Goal: Information Seeking & Learning: Learn about a topic

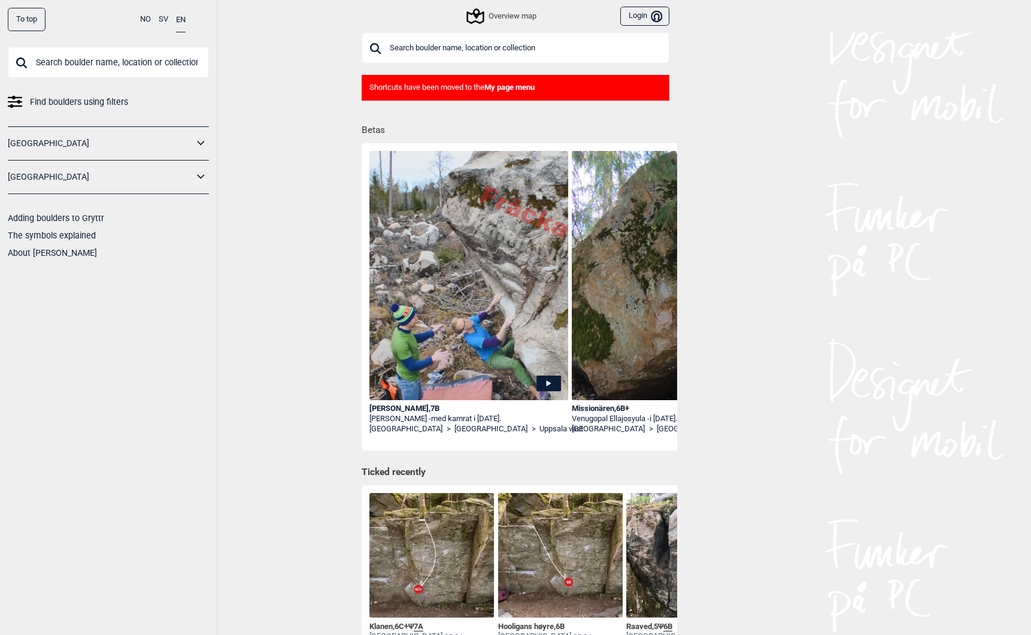
click at [57, 62] on input "text" at bounding box center [108, 62] width 201 height 31
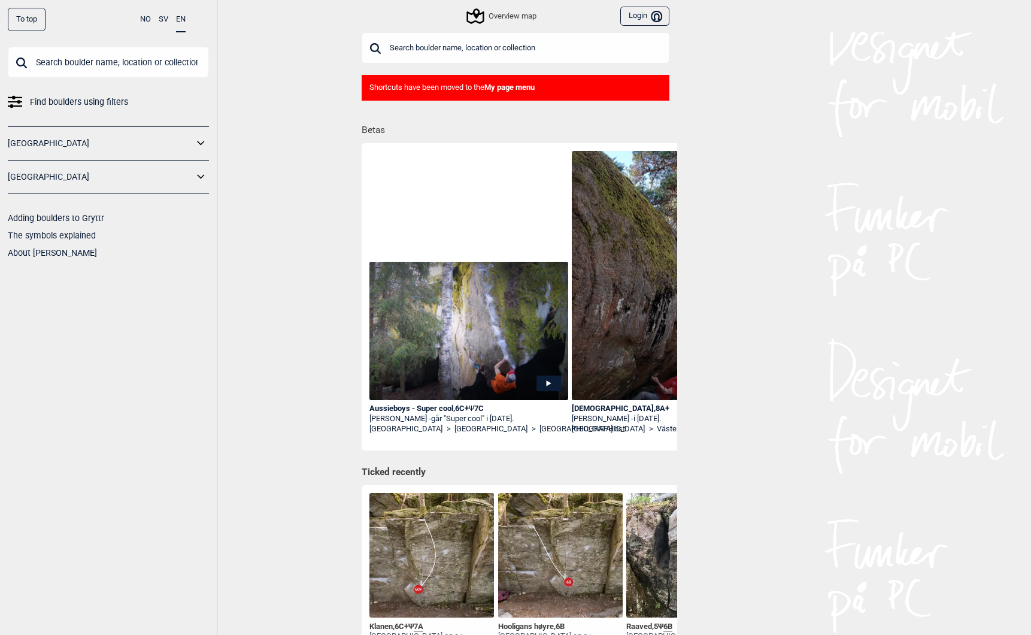
click at [468, 408] on div "Aussieboys - Super cool , 6C+ Ψ 7C" at bounding box center [468, 408] width 199 height 10
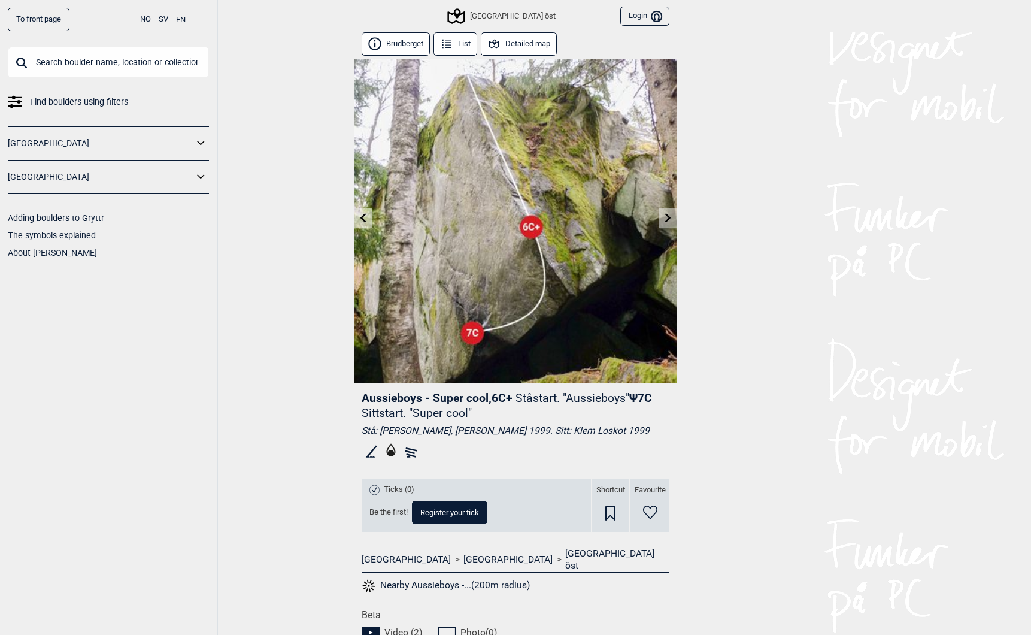
click at [386, 395] on span "Aussieboys - Super cool , 6C+" at bounding box center [437, 398] width 151 height 14
drag, startPoint x: 386, startPoint y: 395, endPoint x: 473, endPoint y: 397, distance: 87.4
click at [473, 397] on span "Aussieboys - Super cool , 6C+" at bounding box center [437, 398] width 151 height 14
copy span "Aussieboys - Super cool"
click at [51, 15] on link "To front page" at bounding box center [39, 19] width 62 height 23
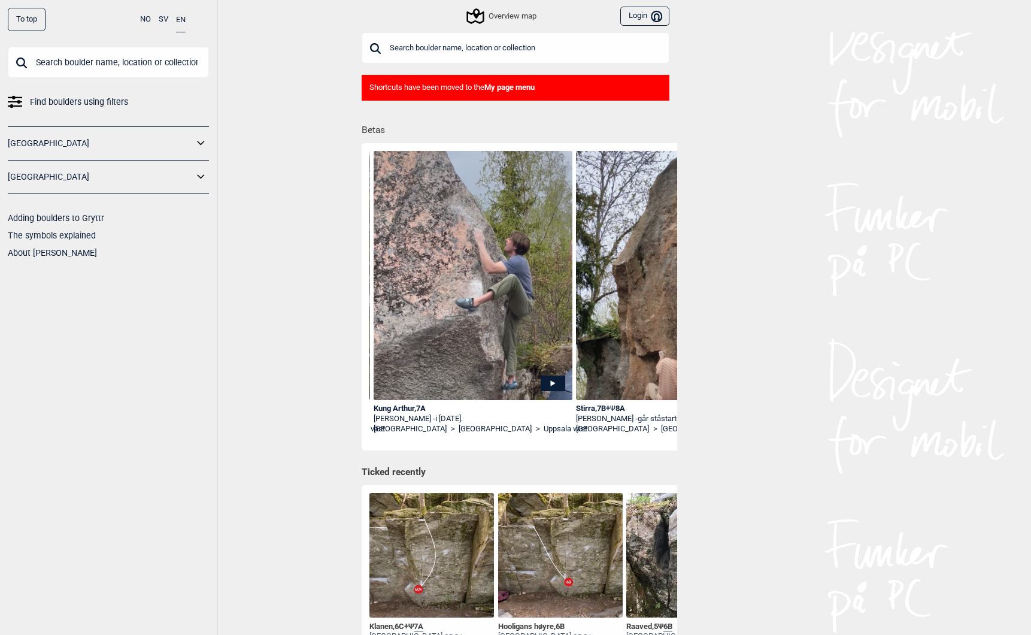
click at [111, 63] on input "text" at bounding box center [108, 62] width 201 height 31
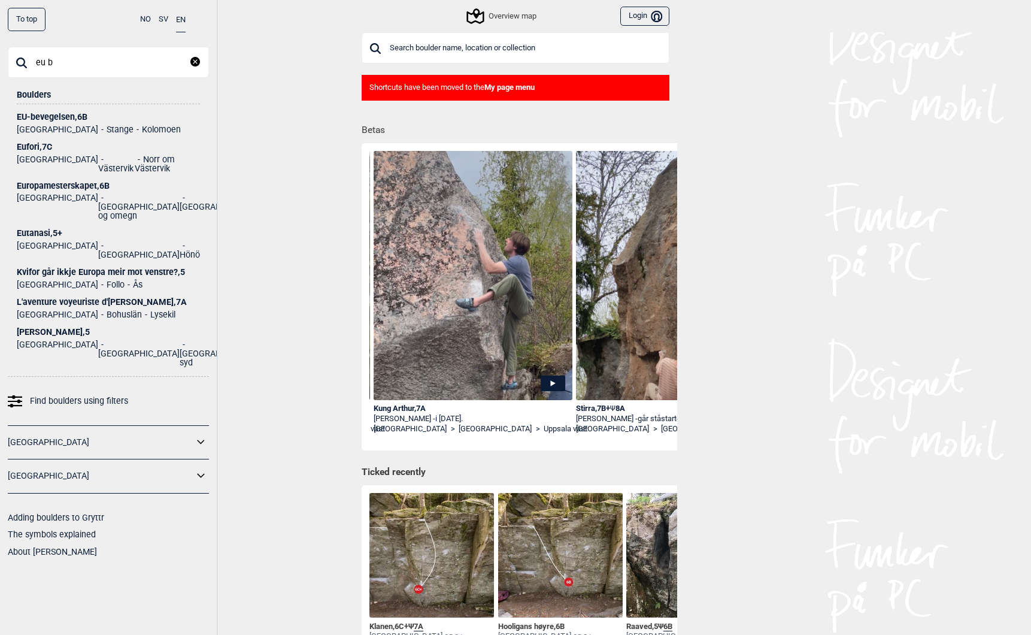
type input "eu b"
click at [47, 113] on div "EU-bevegelsen , 6B" at bounding box center [108, 117] width 183 height 9
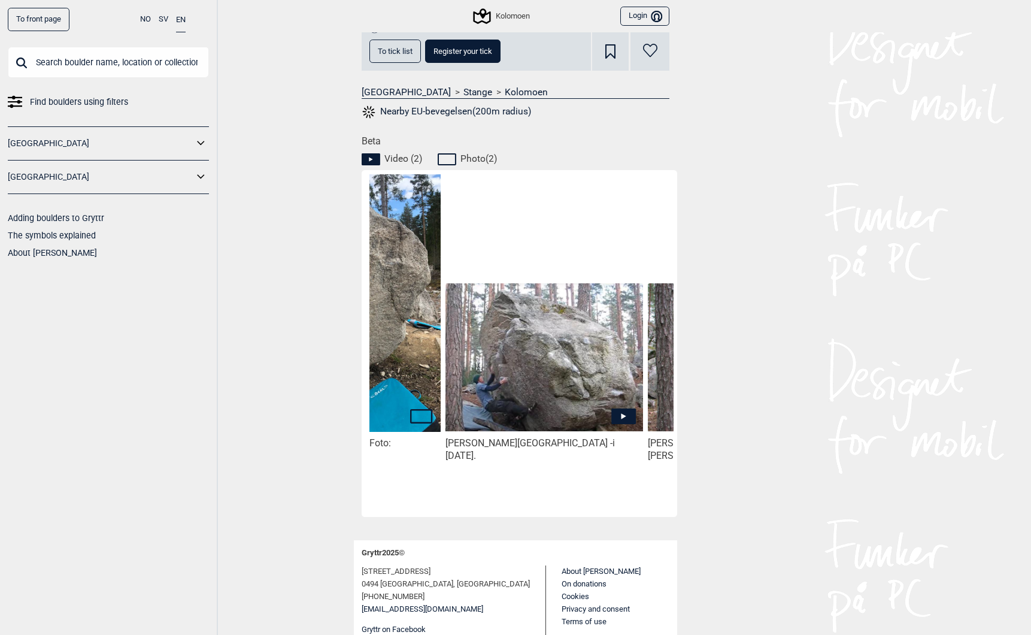
scroll to position [0, 152]
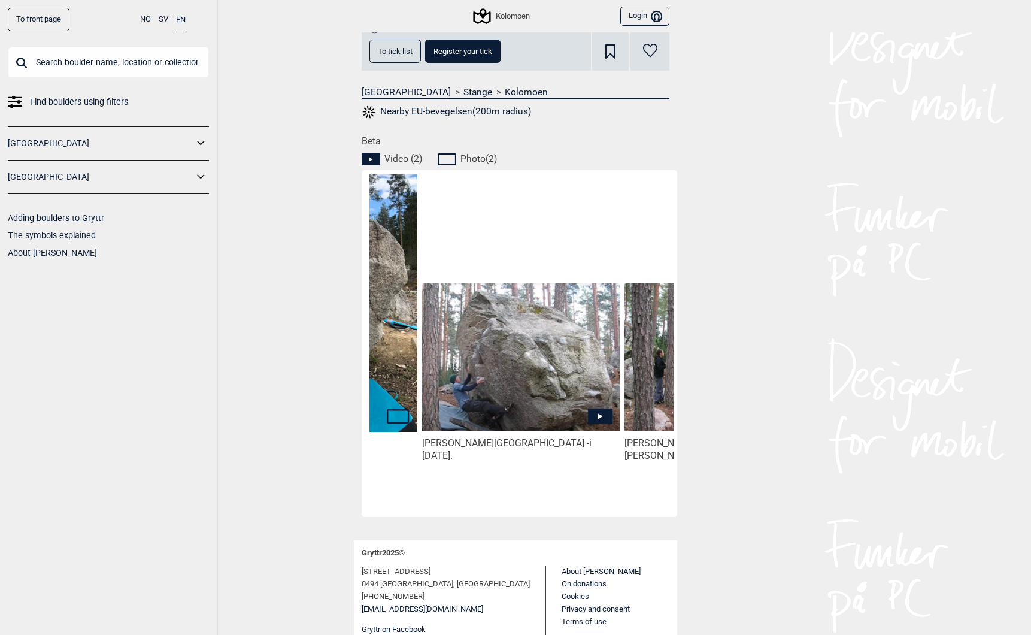
click at [63, 100] on span "Find boulders using filters" at bounding box center [79, 101] width 98 height 17
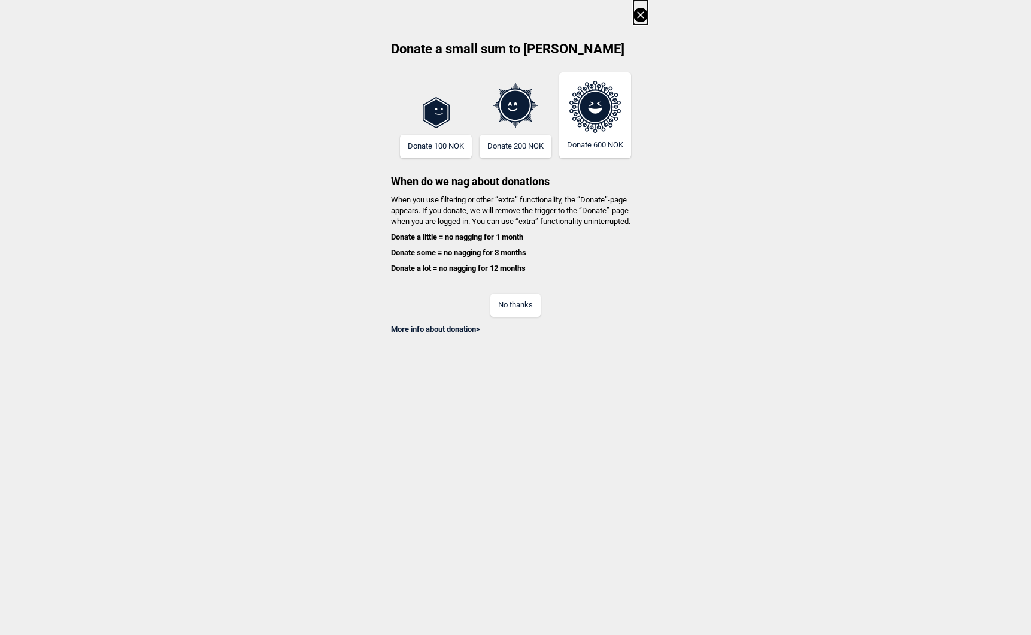
click at [515, 302] on button "No thanks" at bounding box center [515, 304] width 50 height 23
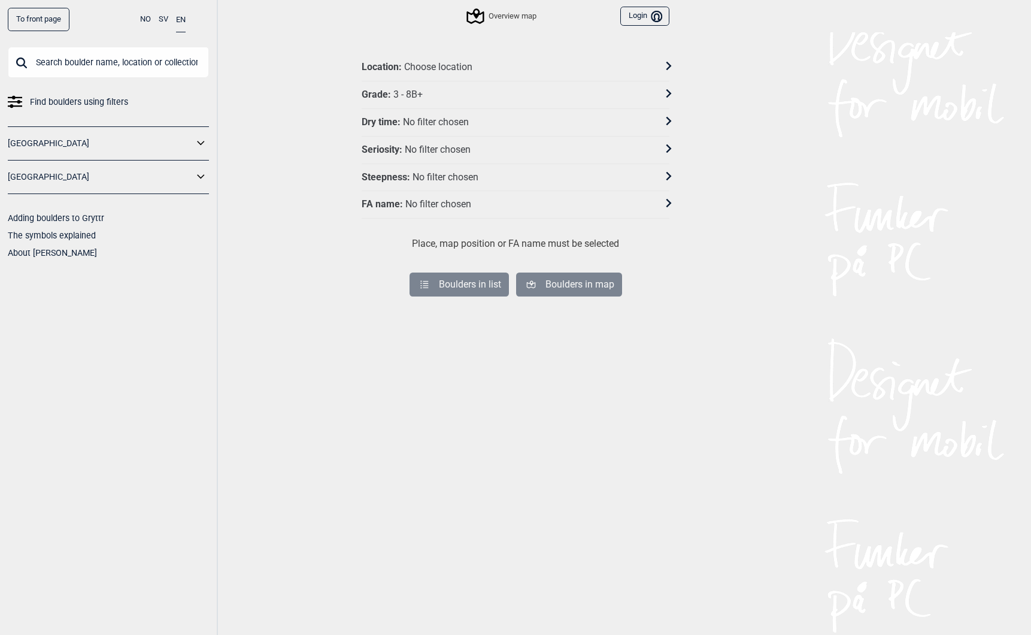
click at [423, 203] on div "No filter chosen" at bounding box center [438, 204] width 66 height 13
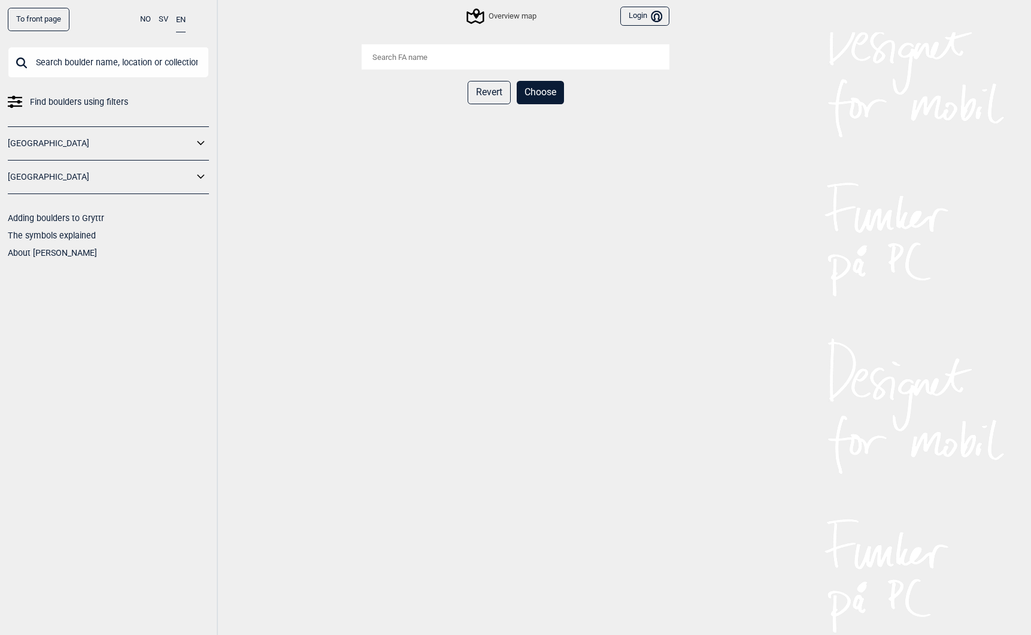
click at [441, 59] on input "search" at bounding box center [516, 56] width 308 height 25
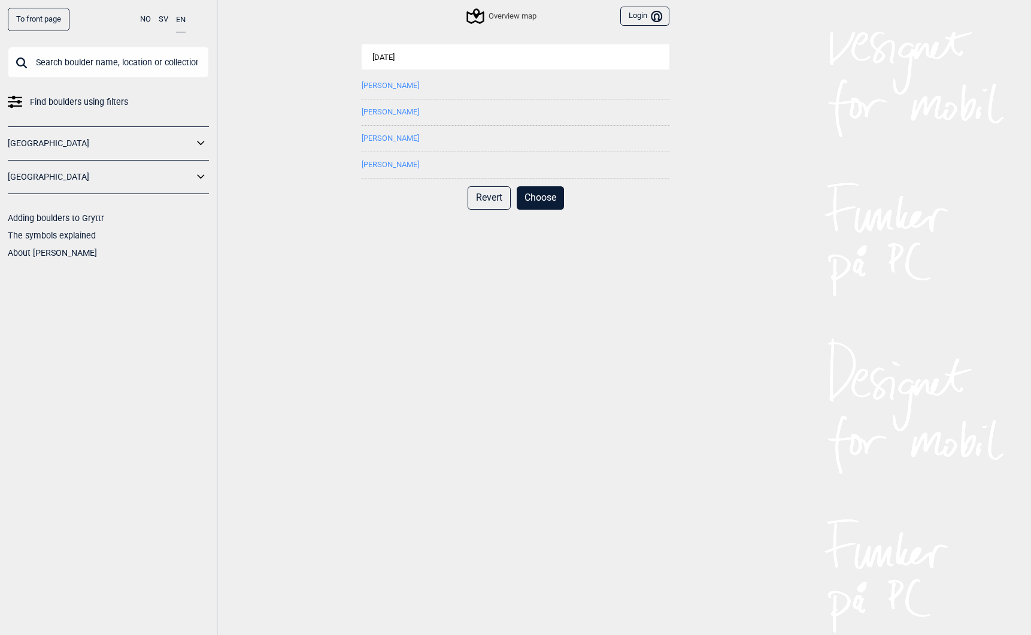
type input "jul"
click at [384, 163] on button "[PERSON_NAME]" at bounding box center [390, 164] width 57 height 9
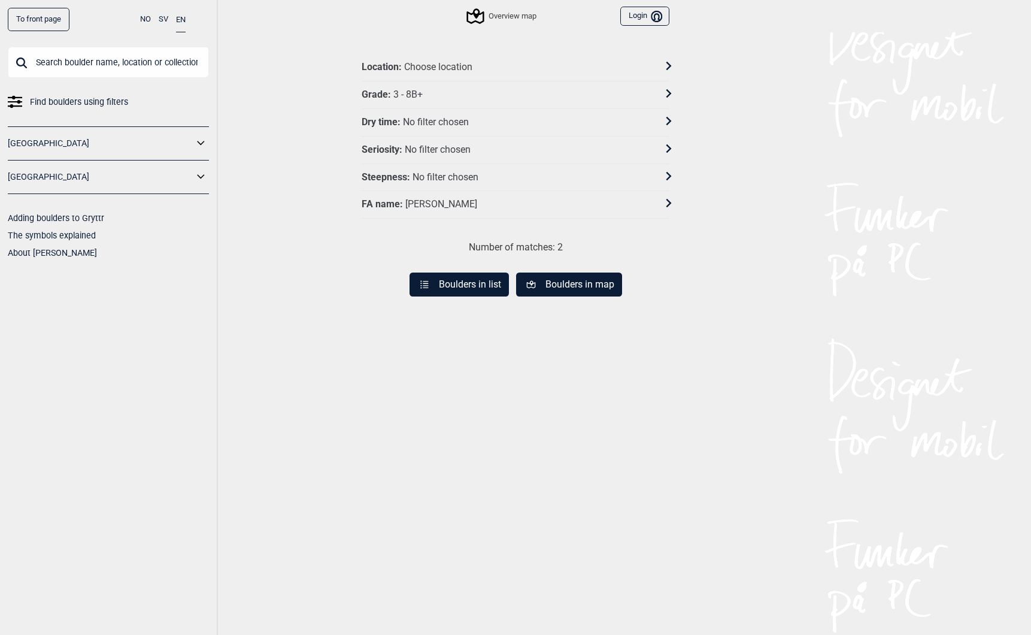
click at [467, 286] on button "Boulders in list" at bounding box center [458, 284] width 99 height 24
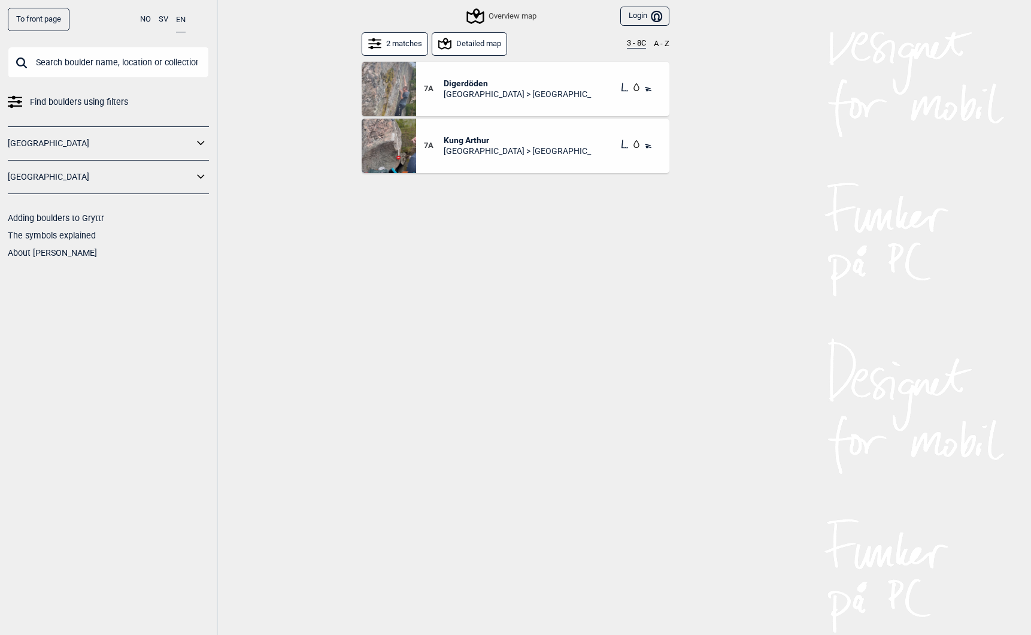
click at [389, 89] on img at bounding box center [389, 89] width 54 height 54
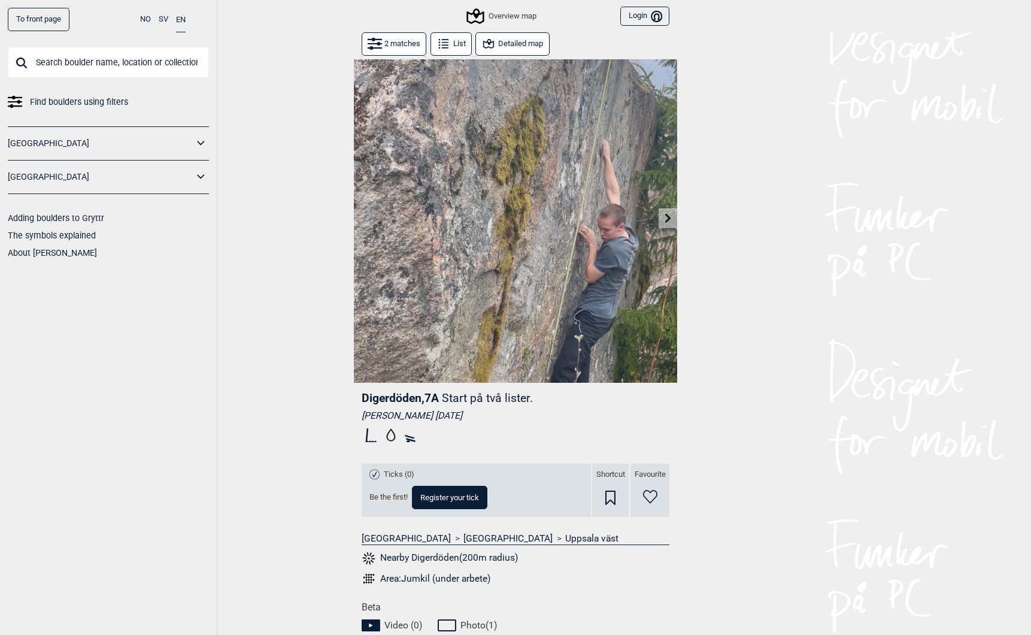
click at [393, 401] on span "Digerdöden , 7A" at bounding box center [400, 398] width 77 height 14
copy span "Digerdöden"
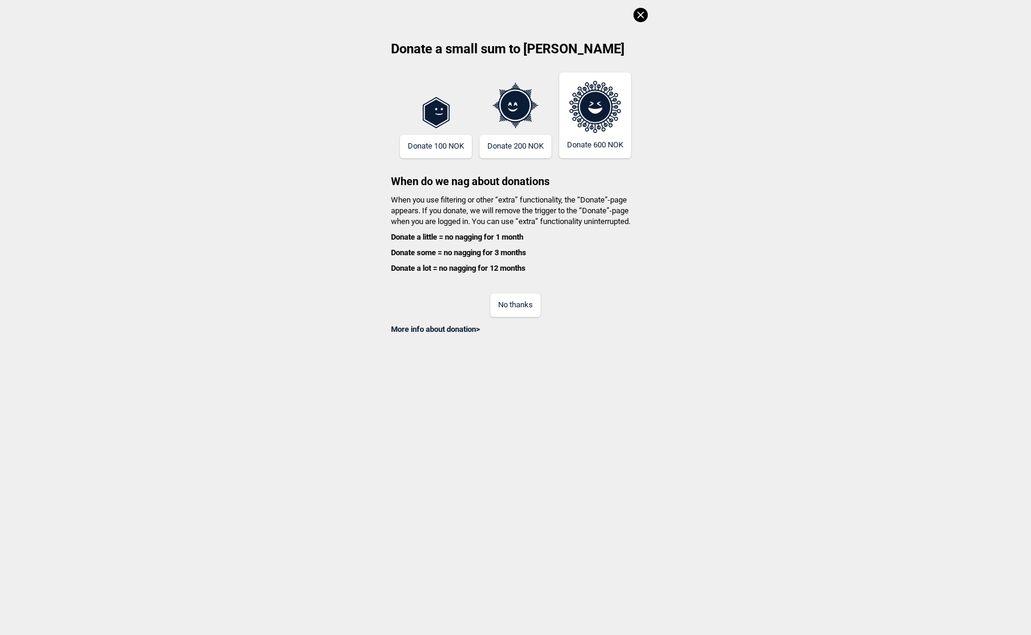
scroll to position [11, 0]
click at [512, 305] on button "No thanks" at bounding box center [515, 304] width 50 height 23
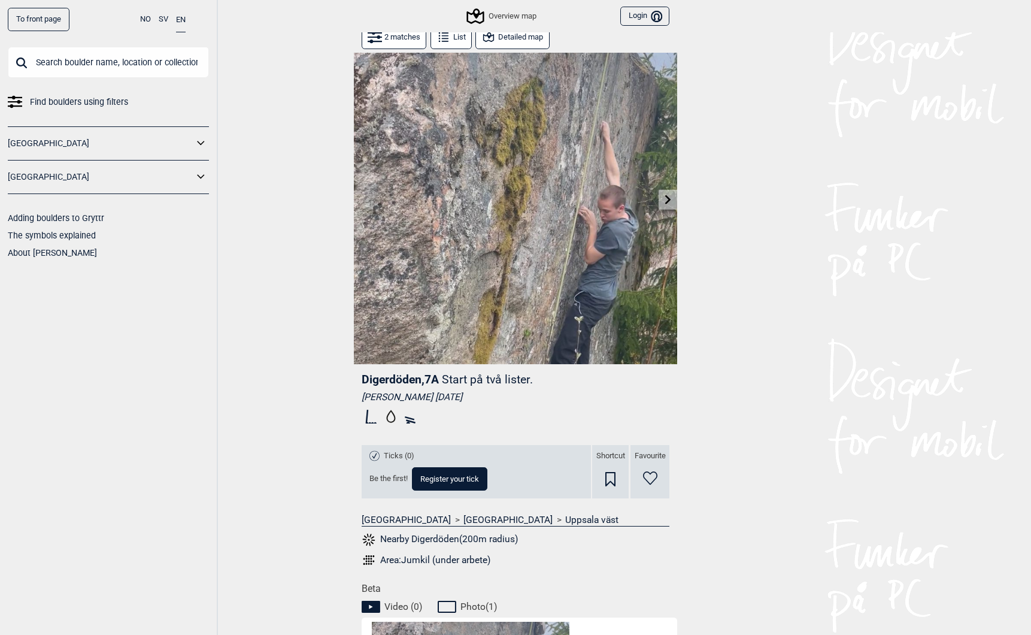
scroll to position [0, 0]
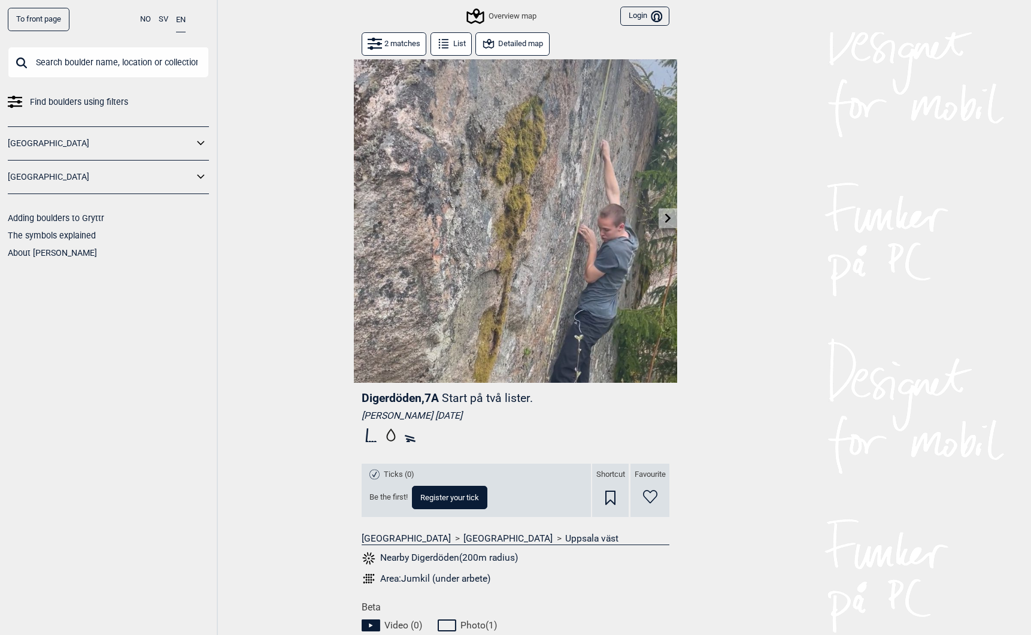
click at [666, 214] on icon at bounding box center [668, 218] width 6 height 10
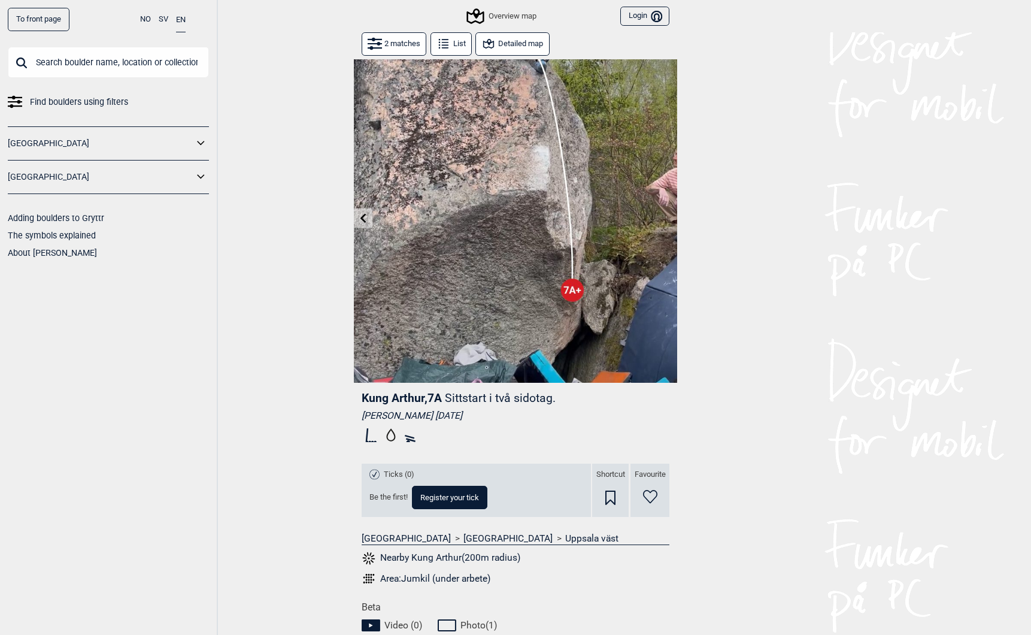
click at [45, 20] on link "To front page" at bounding box center [39, 19] width 62 height 23
